Goal: Check status: Check status

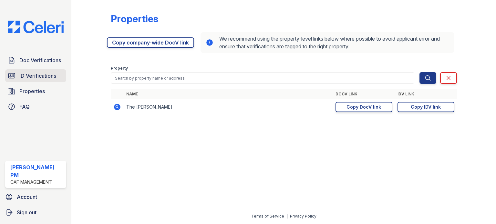
click at [32, 74] on span "ID Verifications" at bounding box center [37, 76] width 37 height 8
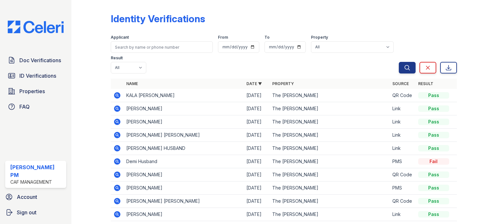
drag, startPoint x: 185, startPoint y: 72, endPoint x: 181, endPoint y: 70, distance: 4.5
click at [185, 72] on div "Applicant From To Property All The Marion Result All Pass Fail Caution Resubmit" at bounding box center [255, 52] width 288 height 41
click at [45, 56] on span "Doc Verifications" at bounding box center [40, 60] width 42 height 8
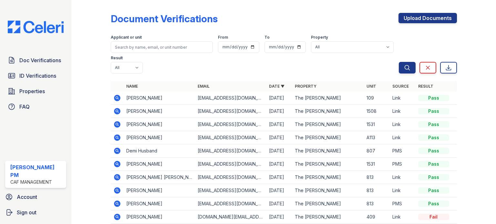
click at [115, 99] on icon at bounding box center [117, 98] width 6 height 6
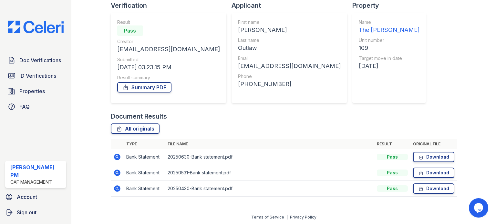
scroll to position [47, 0]
click at [117, 157] on icon at bounding box center [117, 157] width 8 height 8
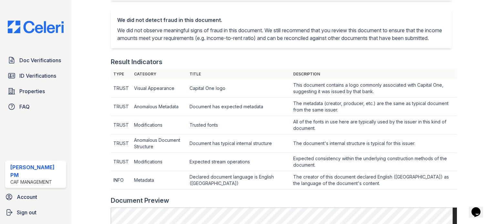
scroll to position [65, 0]
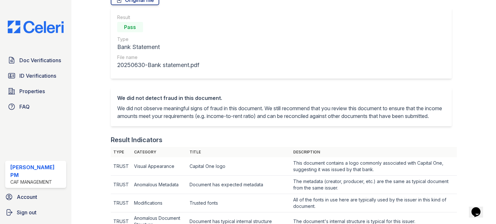
click at [237, 75] on div "Result Pass Type Bank Statement File name 20250630-Bank statement.pdf" at bounding box center [281, 43] width 341 height 71
